Goal: Task Accomplishment & Management: Use online tool/utility

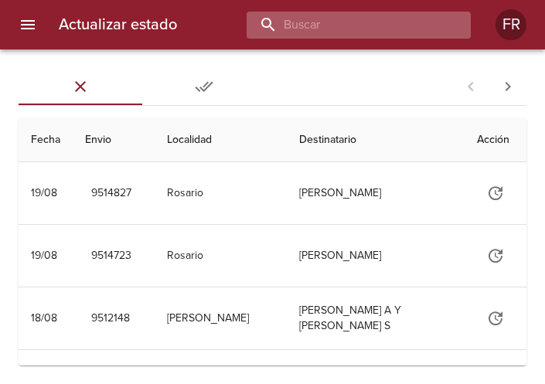
click at [397, 18] on input "buscar" at bounding box center [346, 25] width 198 height 27
type input "9506050"
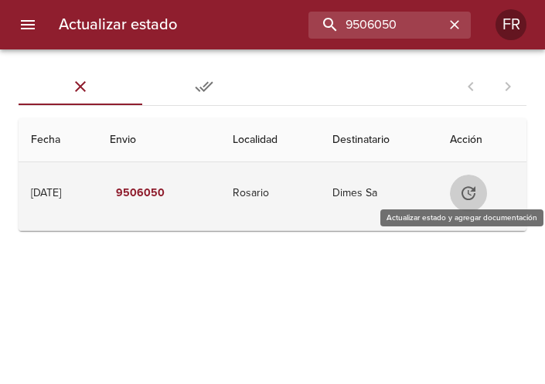
click at [472, 190] on icon "Tabla de envíos del cliente" at bounding box center [468, 193] width 19 height 19
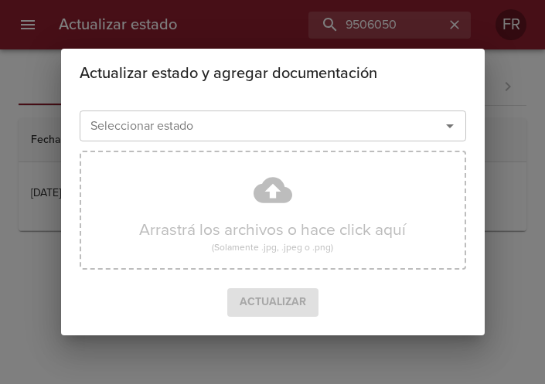
click at [452, 125] on icon "Abrir" at bounding box center [450, 126] width 8 height 4
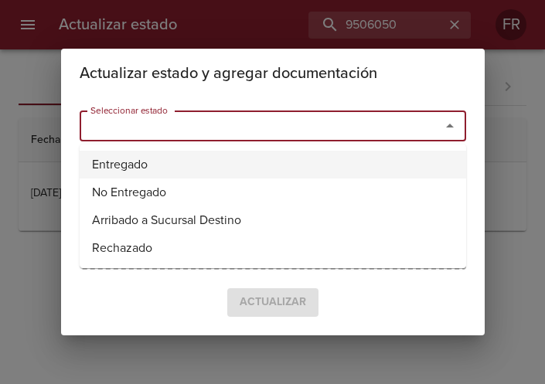
click at [167, 166] on li "Entregado" at bounding box center [273, 165] width 387 height 28
type input "Entregado"
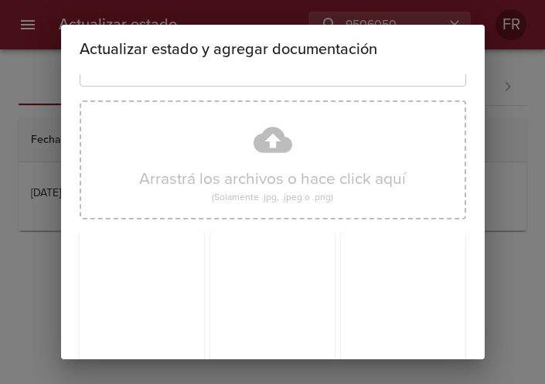
scroll to position [220, 0]
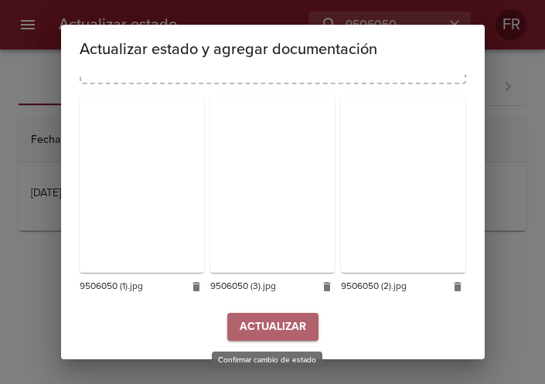
click at [251, 315] on button "Actualizar" at bounding box center [272, 327] width 91 height 29
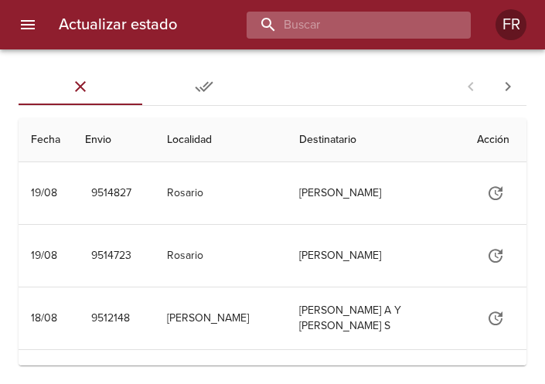
click at [366, 26] on input "buscar" at bounding box center [346, 25] width 198 height 27
type input "9506047"
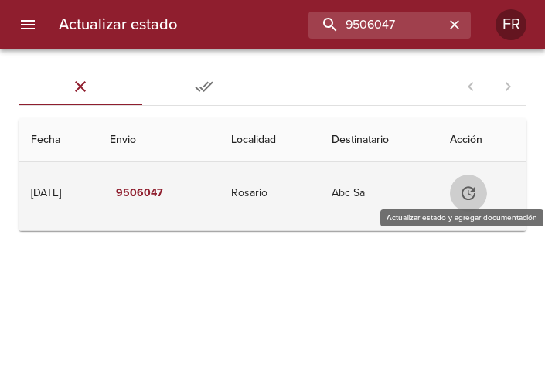
click at [470, 186] on icon "Tabla de envíos del cliente" at bounding box center [468, 193] width 19 height 19
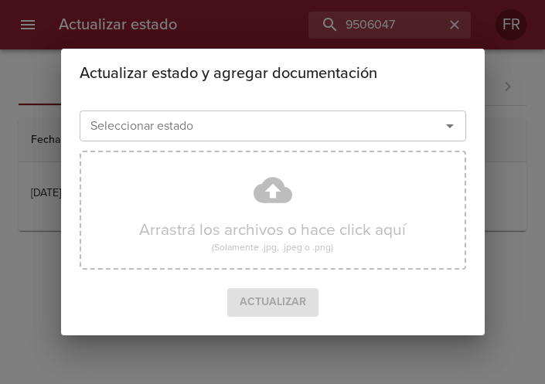
click at [454, 132] on icon "Abrir" at bounding box center [450, 126] width 19 height 19
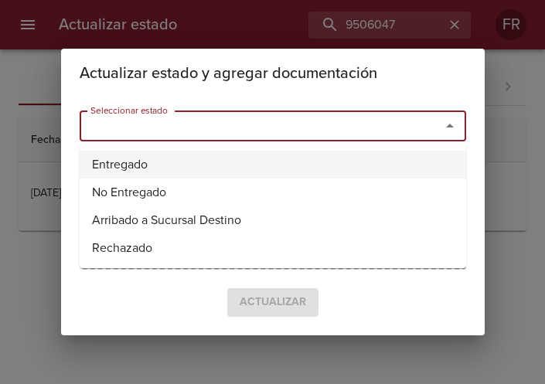
click at [192, 164] on li "Entregado" at bounding box center [273, 165] width 387 height 28
type input "Entregado"
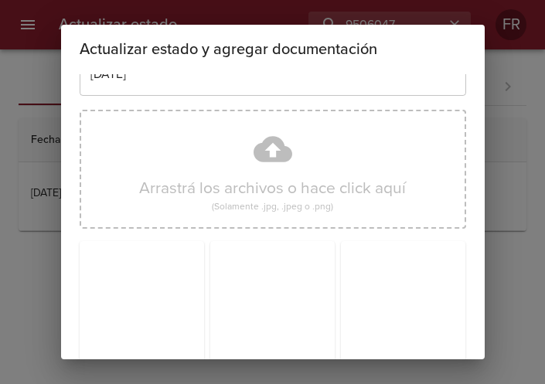
scroll to position [220, 0]
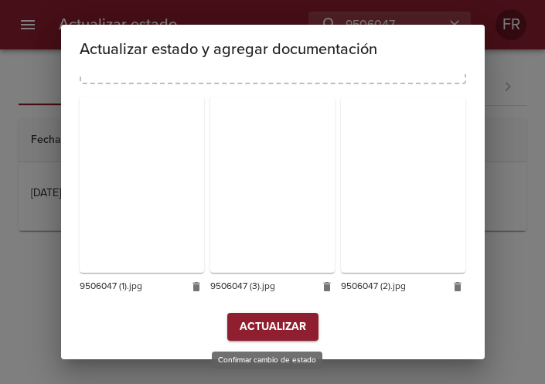
click at [282, 329] on span "Actualizar" at bounding box center [273, 327] width 66 height 19
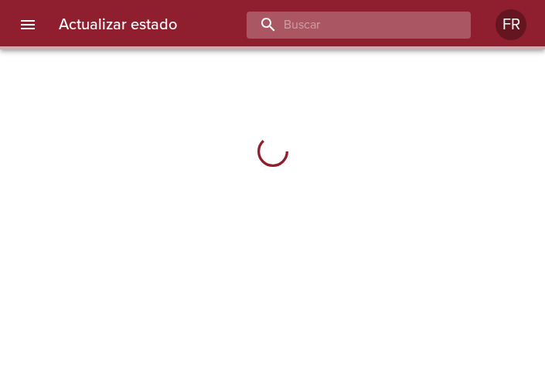
drag, startPoint x: 0, startPoint y: 0, endPoint x: 367, endPoint y: 22, distance: 367.9
click at [367, 22] on input "buscar" at bounding box center [346, 25] width 198 height 27
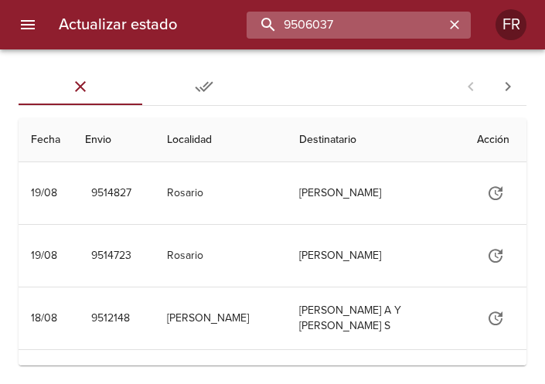
type input "9506037"
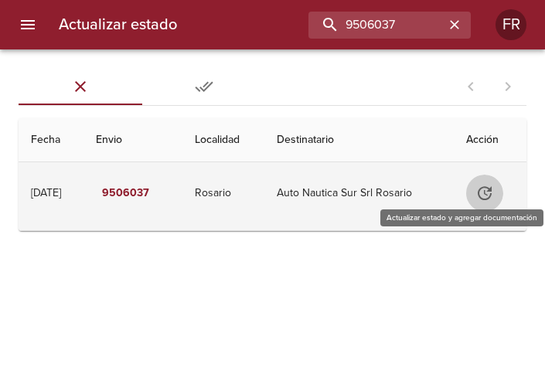
click at [478, 183] on button "Tabla de envíos del cliente" at bounding box center [484, 193] width 37 height 37
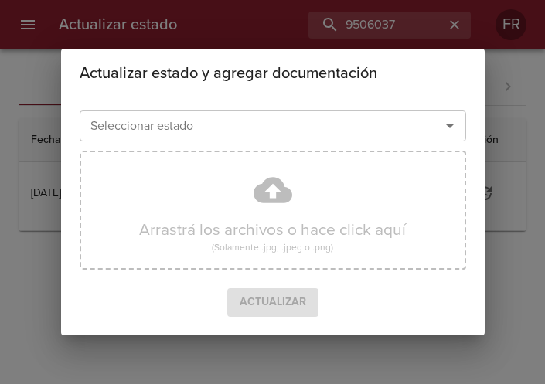
click at [448, 128] on icon "Abrir" at bounding box center [450, 126] width 19 height 19
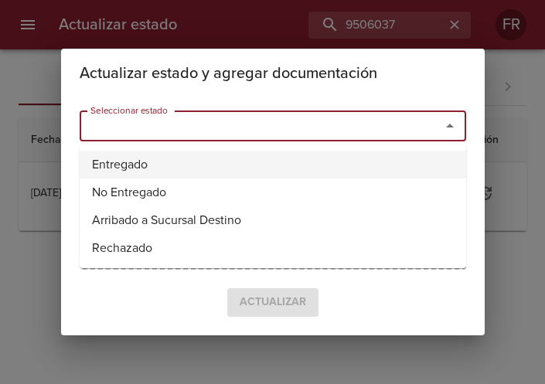
click at [316, 151] on li "Entregado" at bounding box center [273, 165] width 387 height 28
type input "Entregado"
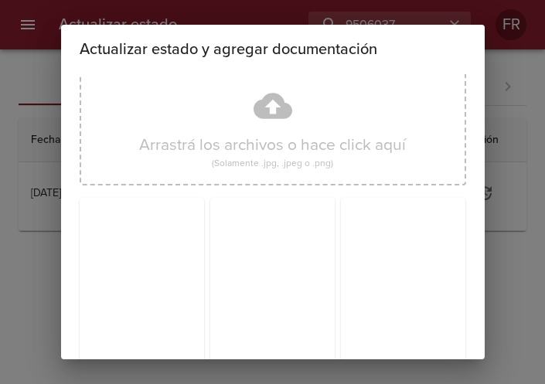
scroll to position [220, 0]
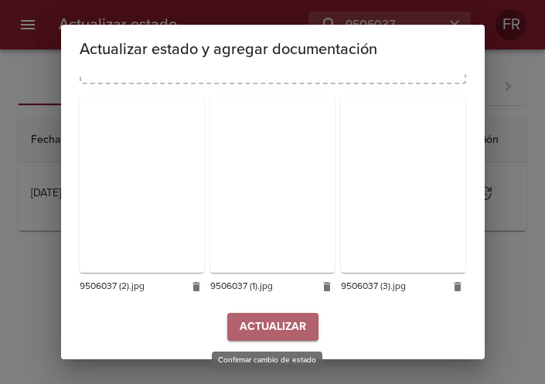
click at [274, 326] on span "Actualizar" at bounding box center [273, 327] width 66 height 19
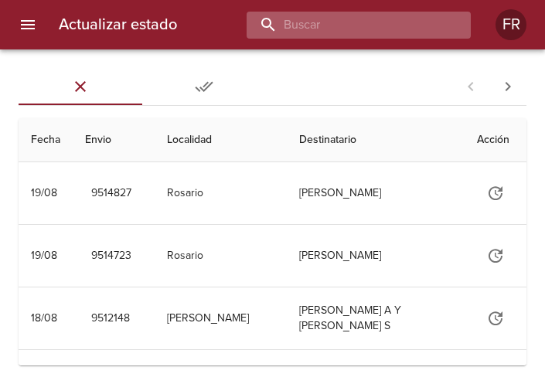
drag, startPoint x: 0, startPoint y: 0, endPoint x: 366, endPoint y: 29, distance: 367.5
click at [366, 29] on input "buscar" at bounding box center [346, 25] width 198 height 27
type input "9506012"
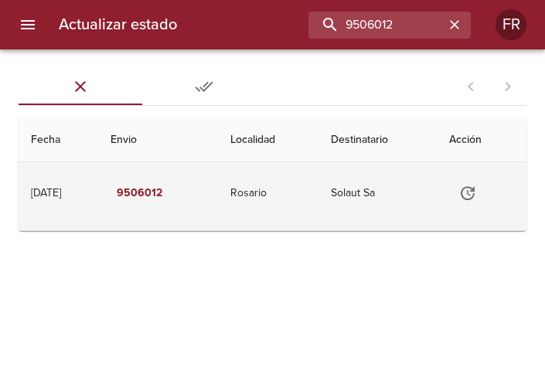
click at [473, 200] on icon "Tabla de envíos del cliente" at bounding box center [467, 193] width 19 height 19
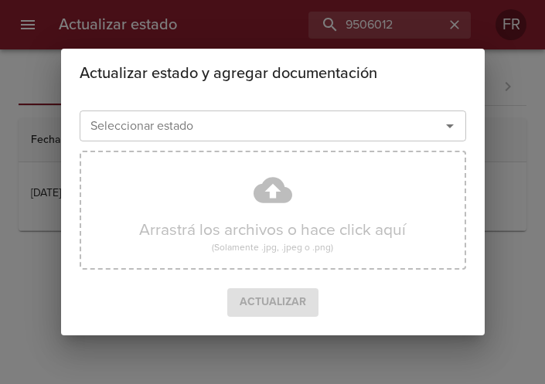
click at [449, 131] on icon "Abrir" at bounding box center [450, 126] width 19 height 19
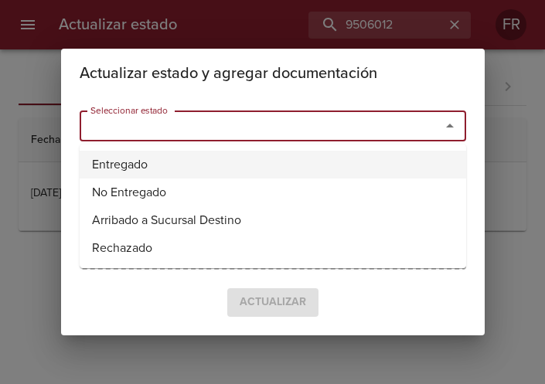
click at [248, 164] on li "Entregado" at bounding box center [273, 165] width 387 height 28
type input "Entregado"
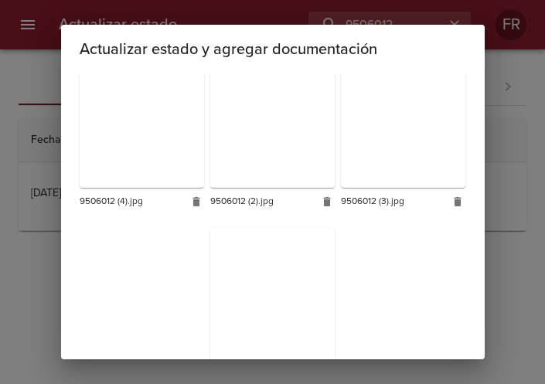
scroll to position [437, 0]
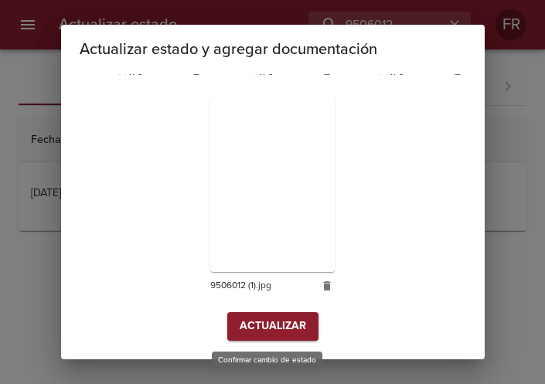
click at [266, 324] on span "Actualizar" at bounding box center [273, 326] width 66 height 19
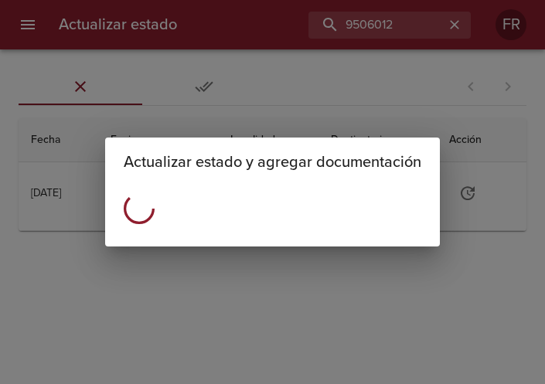
scroll to position [0, 0]
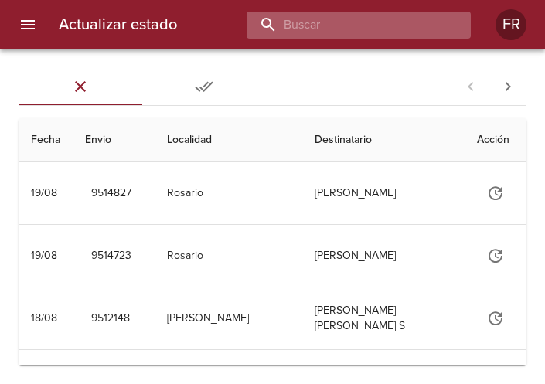
click at [364, 35] on input "buscar" at bounding box center [346, 25] width 198 height 27
type input "9506024"
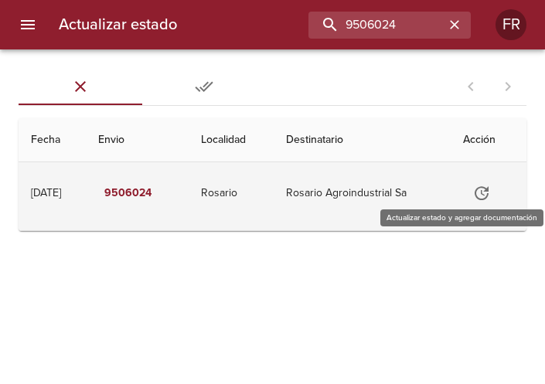
click at [473, 193] on button "Tabla de envíos del cliente" at bounding box center [481, 193] width 37 height 37
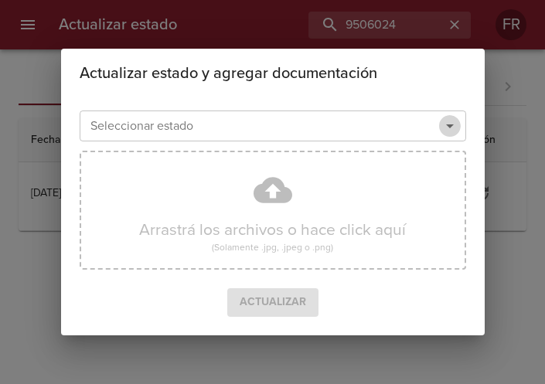
click at [441, 124] on icon "Abrir" at bounding box center [450, 126] width 19 height 19
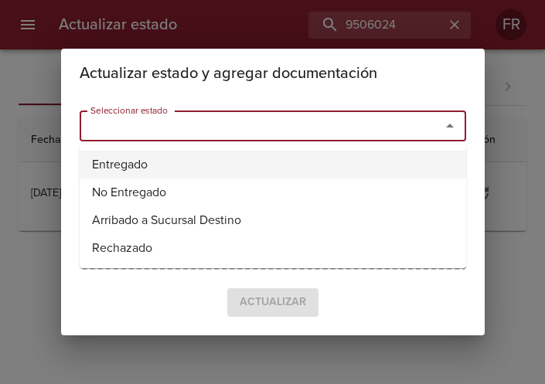
click at [240, 169] on li "Entregado" at bounding box center [273, 165] width 387 height 28
type input "Entregado"
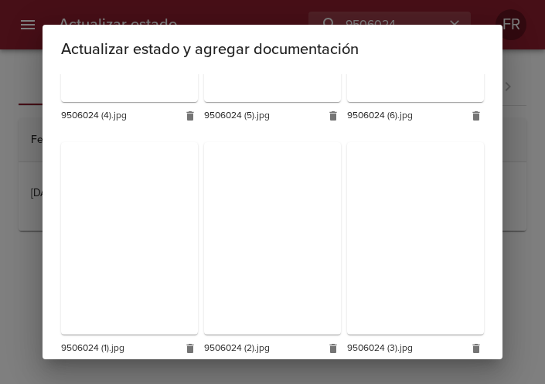
scroll to position [463, 0]
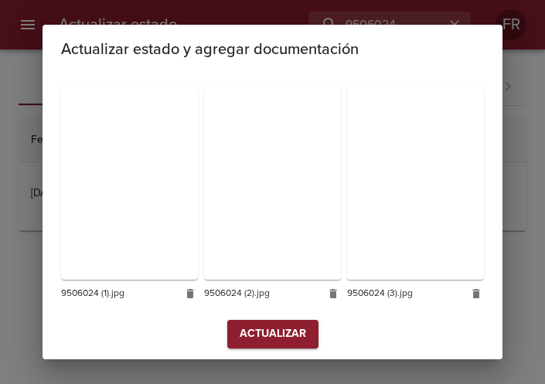
click at [265, 325] on span "Actualizar" at bounding box center [273, 334] width 66 height 19
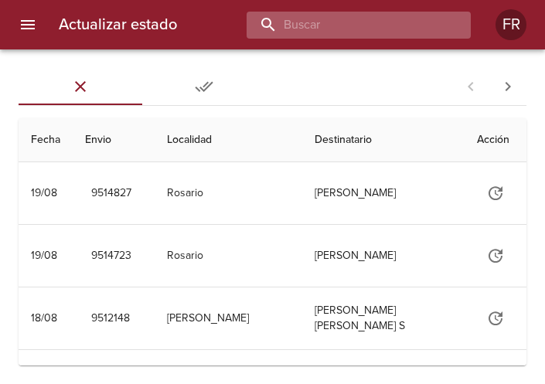
click at [350, 32] on input "buscar" at bounding box center [346, 25] width 198 height 27
type input "9505997"
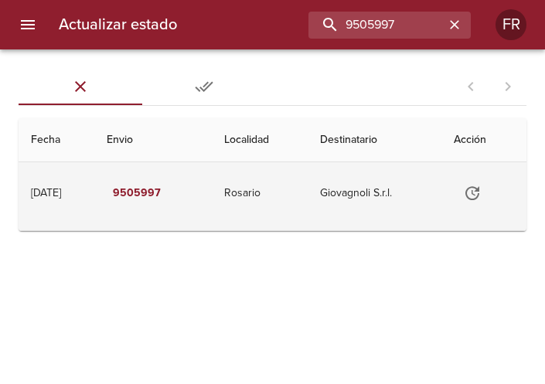
click at [462, 187] on button "Tabla de envíos del cliente" at bounding box center [472, 193] width 37 height 37
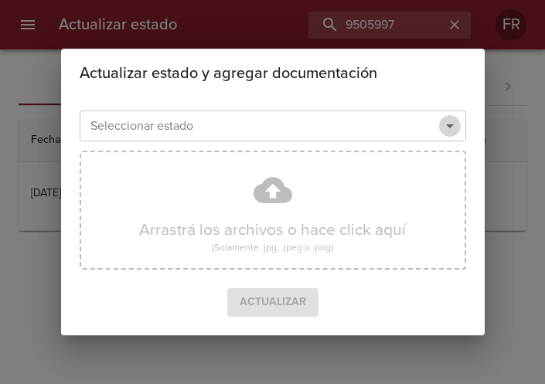
click at [452, 135] on icon "Abrir" at bounding box center [450, 126] width 19 height 19
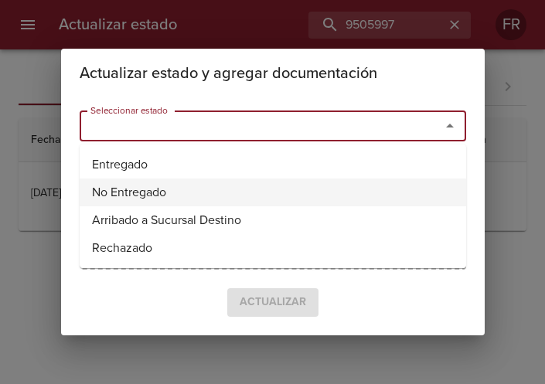
click at [250, 188] on li "No Entregado" at bounding box center [273, 193] width 387 height 28
type input "No Entregado"
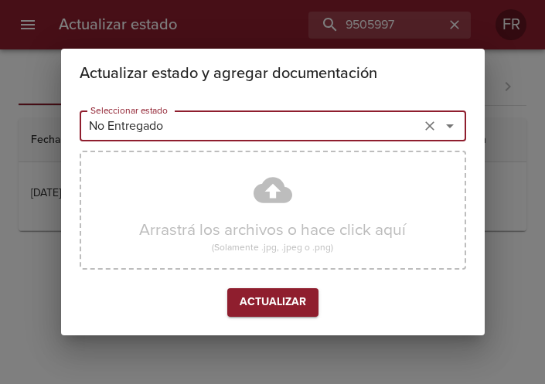
click at [431, 121] on icon "Limpiar" at bounding box center [429, 125] width 15 height 15
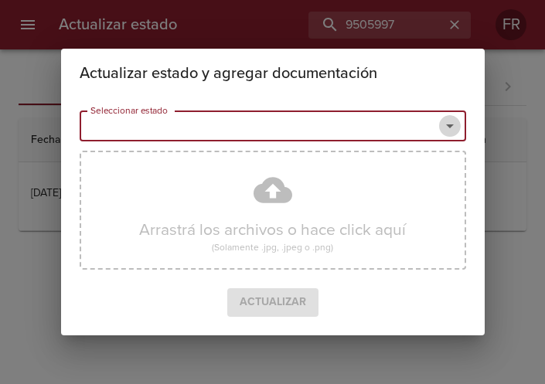
click at [446, 124] on icon "Abrir" at bounding box center [450, 126] width 19 height 19
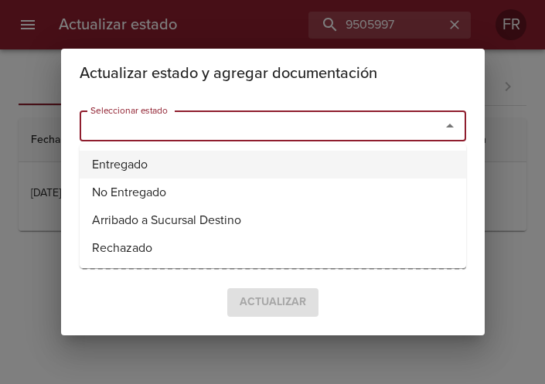
click at [189, 153] on li "Entregado" at bounding box center [273, 165] width 387 height 28
type input "Entregado"
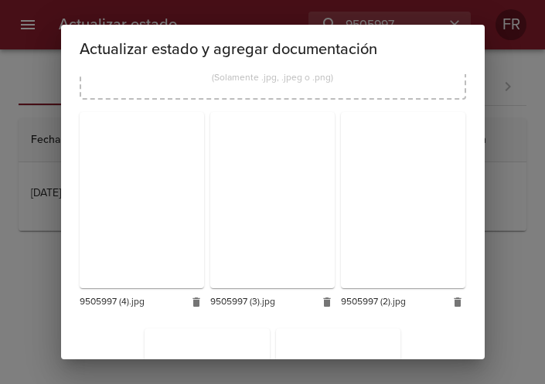
scroll to position [437, 0]
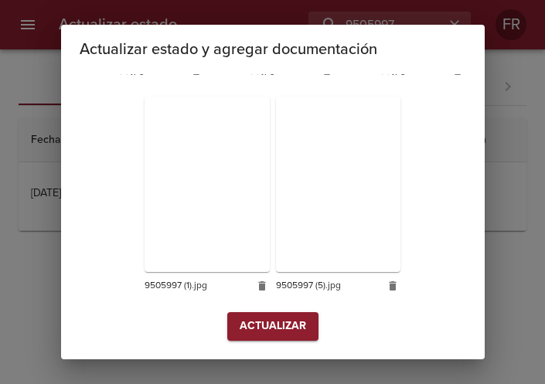
click at [284, 319] on span "Actualizar" at bounding box center [273, 326] width 66 height 19
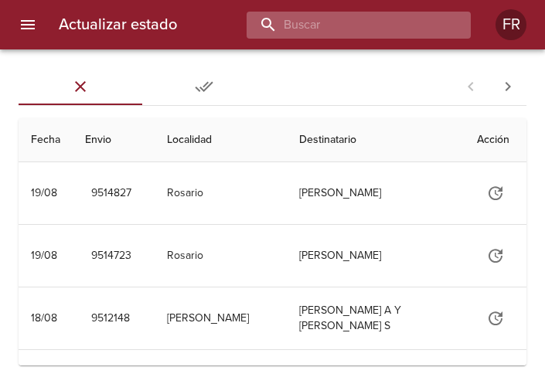
click at [359, 27] on input "buscar" at bounding box center [346, 25] width 198 height 27
type input "9492004"
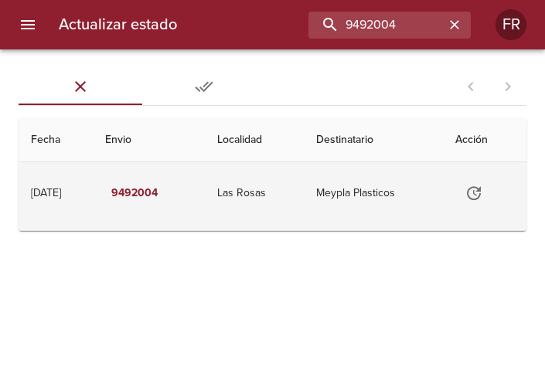
click at [473, 190] on icon "Tabla de envíos del cliente" at bounding box center [474, 193] width 14 height 14
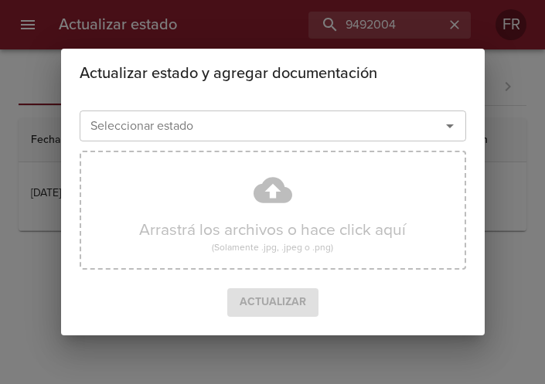
click at [451, 128] on icon "Abrir" at bounding box center [450, 126] width 19 height 19
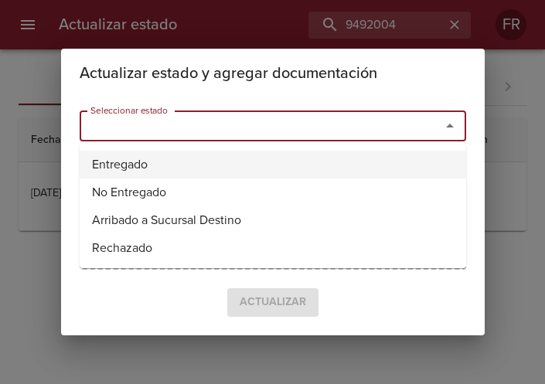
click at [160, 160] on li "Entregado" at bounding box center [273, 165] width 387 height 28
type input "Entregado"
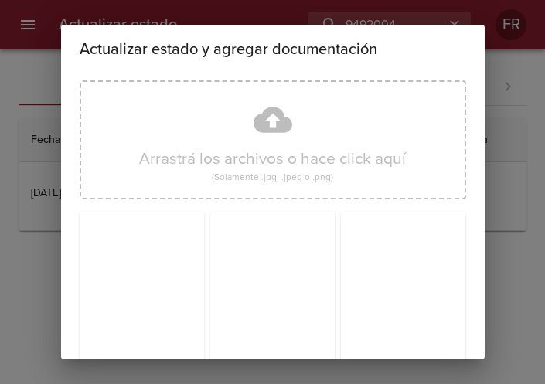
scroll to position [220, 0]
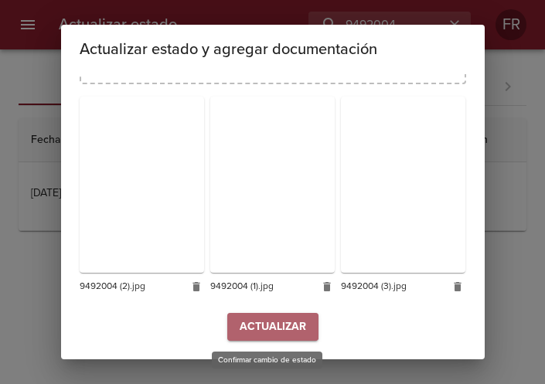
click at [247, 321] on span "Actualizar" at bounding box center [273, 327] width 66 height 19
